Goal: Information Seeking & Learning: Learn about a topic

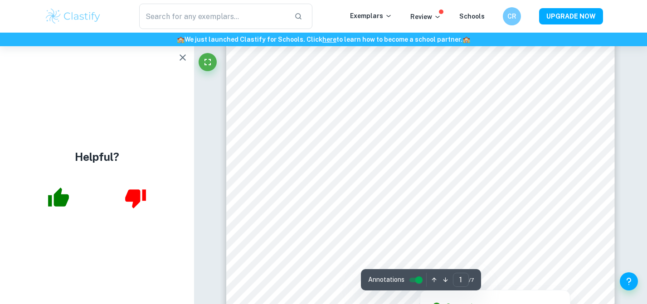
scroll to position [208, 0]
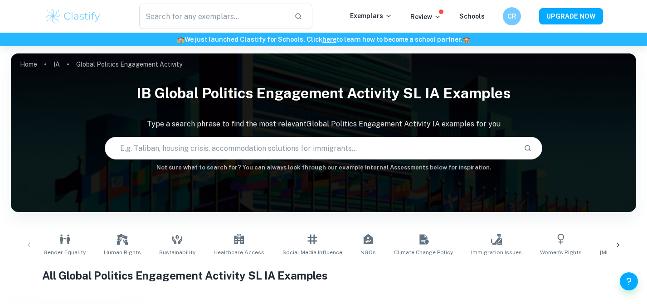
scroll to position [758, 0]
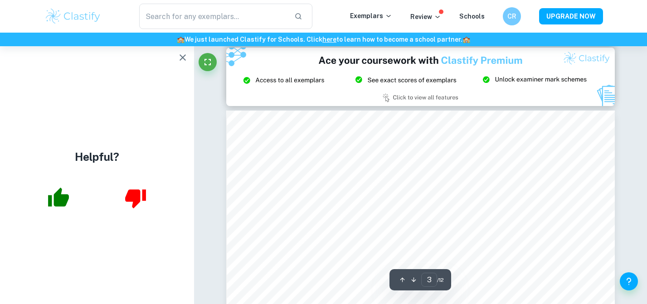
scroll to position [1083, 0]
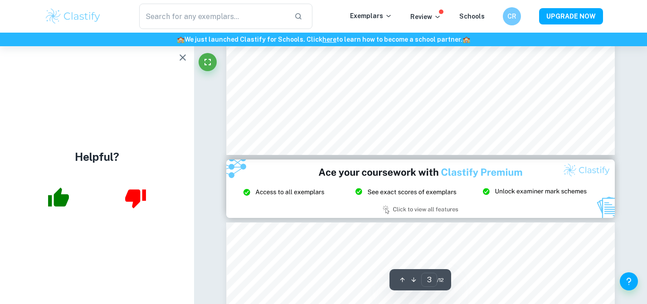
type input "2"
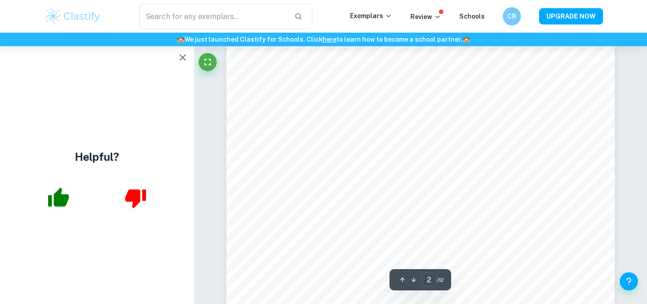
scroll to position [646, 0]
click at [183, 56] on icon "button" at bounding box center [182, 57] width 11 height 11
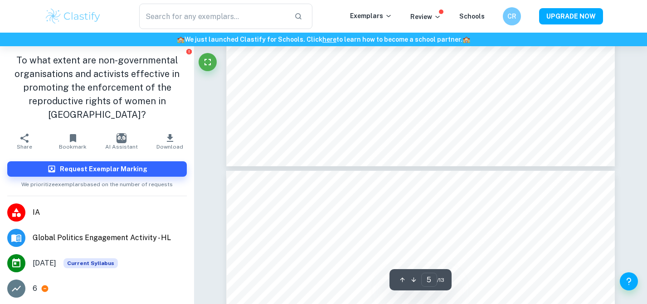
scroll to position [2774, 0]
type input "6"
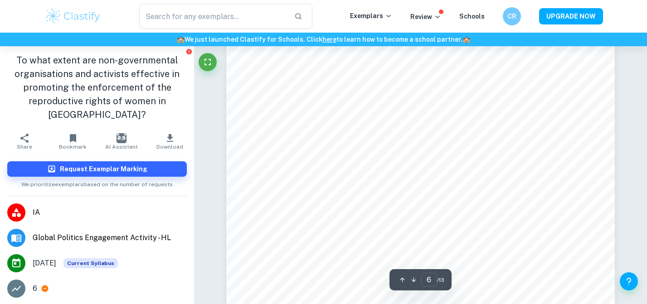
scroll to position [3003, 0]
